Goal: Submit feedback/report problem: Submit feedback/report problem

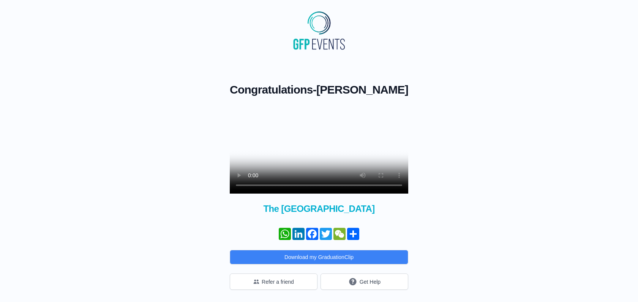
scroll to position [31, 0]
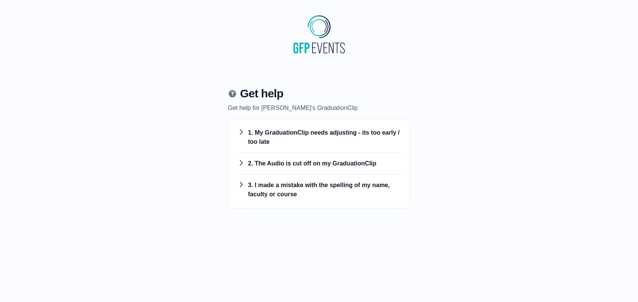
click at [308, 144] on h3 "1. My GraduationClip needs adjusting - its too early / too late" at bounding box center [318, 137] width 163 height 18
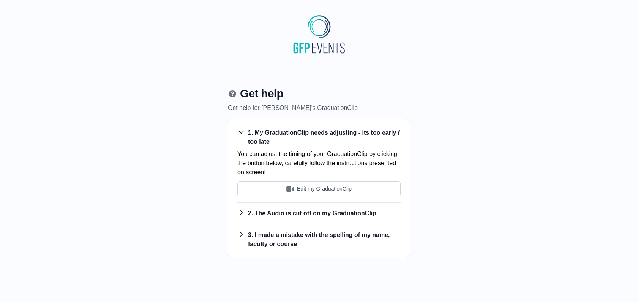
click at [291, 199] on div "1. My GraduationClip needs adjusting - its too early / too late You can adjust …" at bounding box center [318, 162] width 163 height 81
click at [289, 215] on h3 "2. The Audio is cut off on my GraduationClip" at bounding box center [318, 212] width 163 height 9
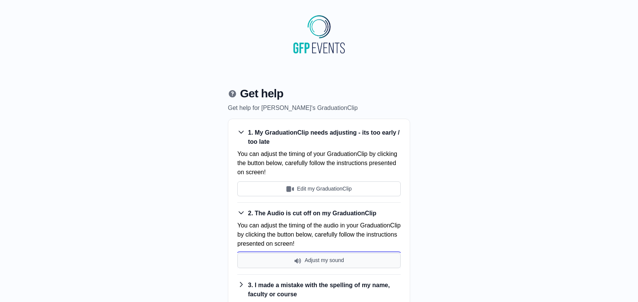
click at [288, 262] on button "Adjust my sound" at bounding box center [318, 260] width 163 height 15
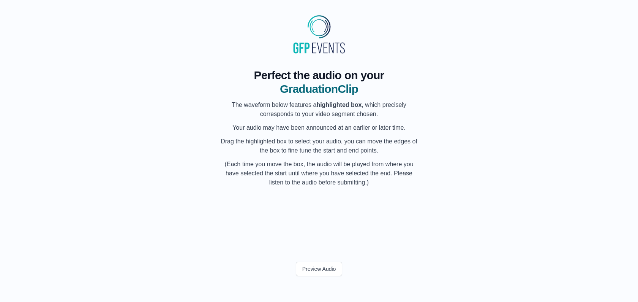
scroll to position [0, 27771]
click at [254, 219] on div "My Name" at bounding box center [254, 217] width 28 height 49
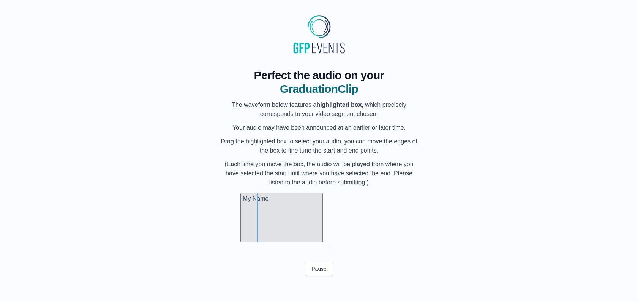
click at [323, 214] on div at bounding box center [321, 217] width 3 height 49
click at [313, 264] on button "Preview Audio" at bounding box center [319, 268] width 47 height 14
click at [312, 284] on button "Submit" at bounding box center [319, 286] width 30 height 14
